Goal: Transaction & Acquisition: Purchase product/service

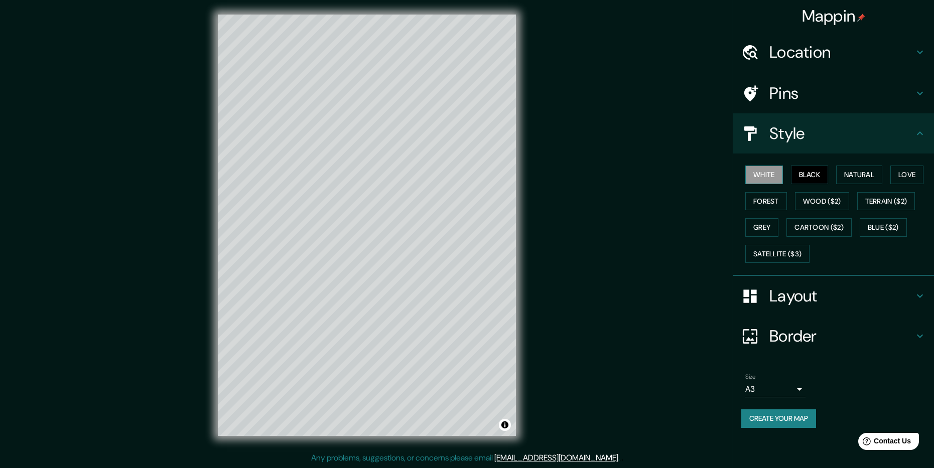
click at [770, 176] on button "White" at bounding box center [765, 175] width 38 height 19
click at [806, 175] on button "Black" at bounding box center [810, 175] width 38 height 19
click at [771, 174] on button "White" at bounding box center [765, 175] width 38 height 19
click at [854, 174] on button "Natural" at bounding box center [859, 175] width 46 height 19
click at [898, 175] on button "Love" at bounding box center [907, 175] width 33 height 19
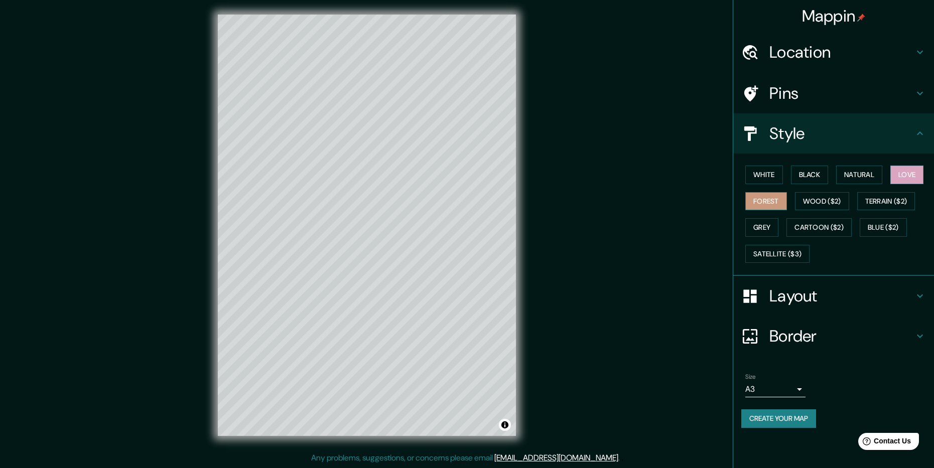
click at [770, 202] on button "Forest" at bounding box center [767, 201] width 42 height 19
click at [822, 200] on button "Wood ($2)" at bounding box center [822, 201] width 54 height 19
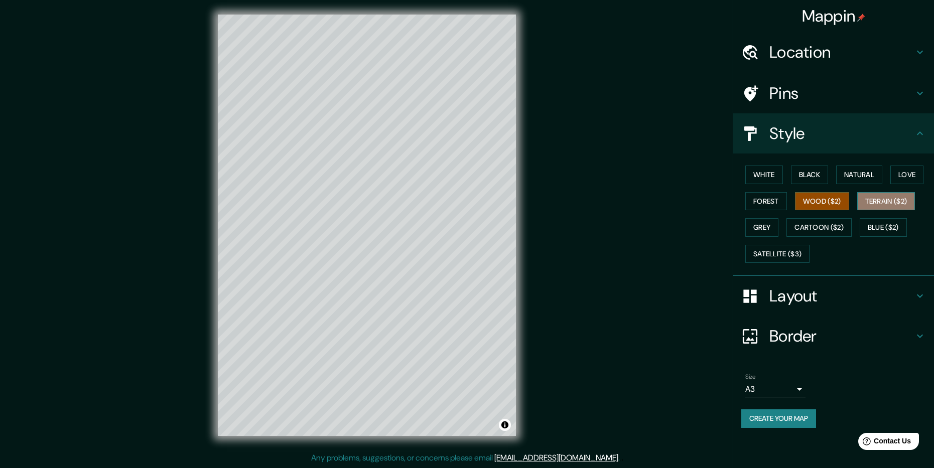
click at [875, 200] on button "Terrain ($2)" at bounding box center [886, 201] width 58 height 19
click at [762, 231] on button "Grey" at bounding box center [762, 227] width 33 height 19
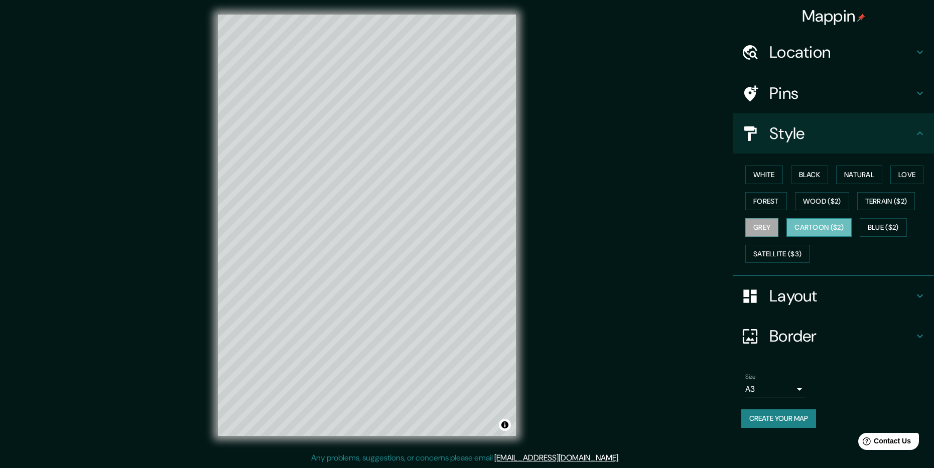
click at [807, 227] on button "Cartoon ($2)" at bounding box center [819, 227] width 65 height 19
click at [879, 225] on button "Blue ($2)" at bounding box center [883, 227] width 47 height 19
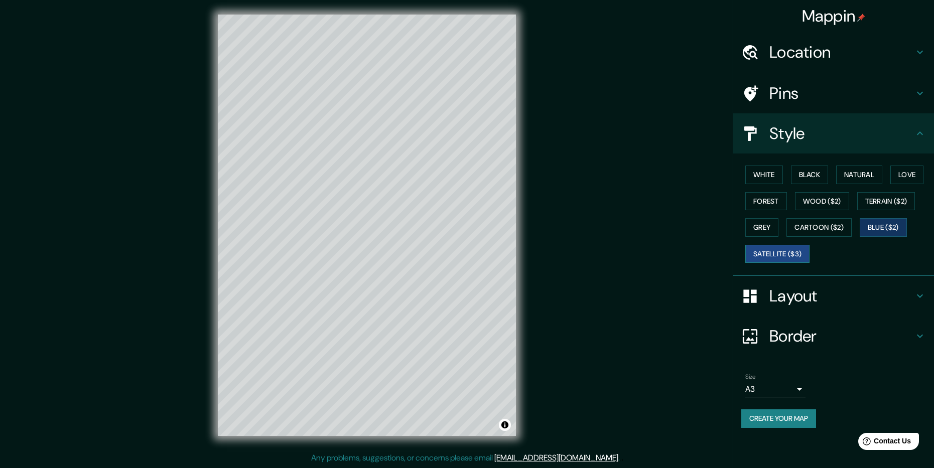
click at [774, 254] on button "Satellite ($3)" at bounding box center [778, 254] width 64 height 19
click at [875, 228] on button "Blue ($2)" at bounding box center [883, 227] width 47 height 19
